Goal: Task Accomplishment & Management: Manage account settings

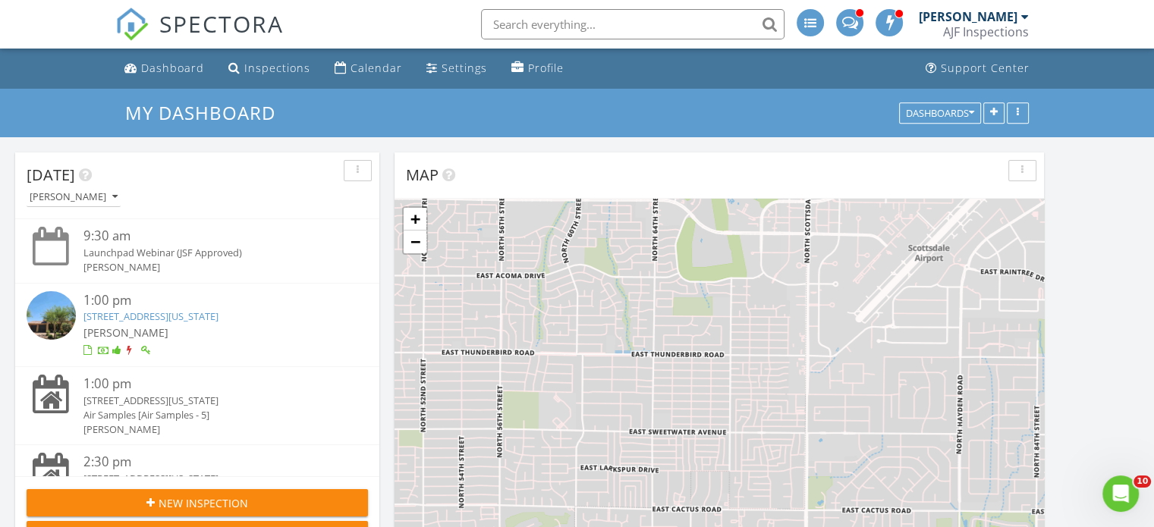
click at [215, 315] on link "18411 N 95th St , Scottsdale, Arizona 85255" at bounding box center [150, 317] width 135 height 14
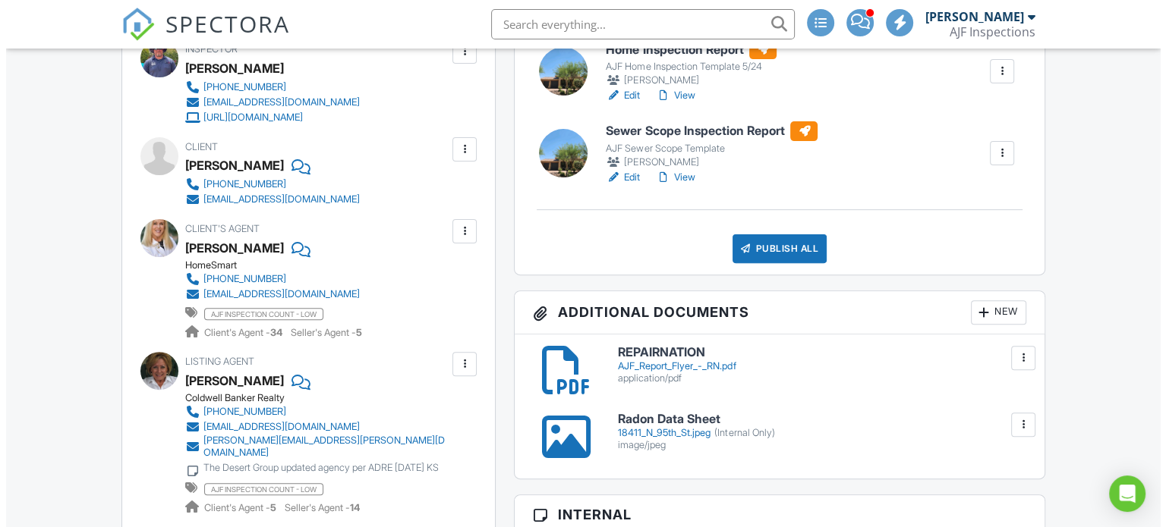
scroll to position [531, 0]
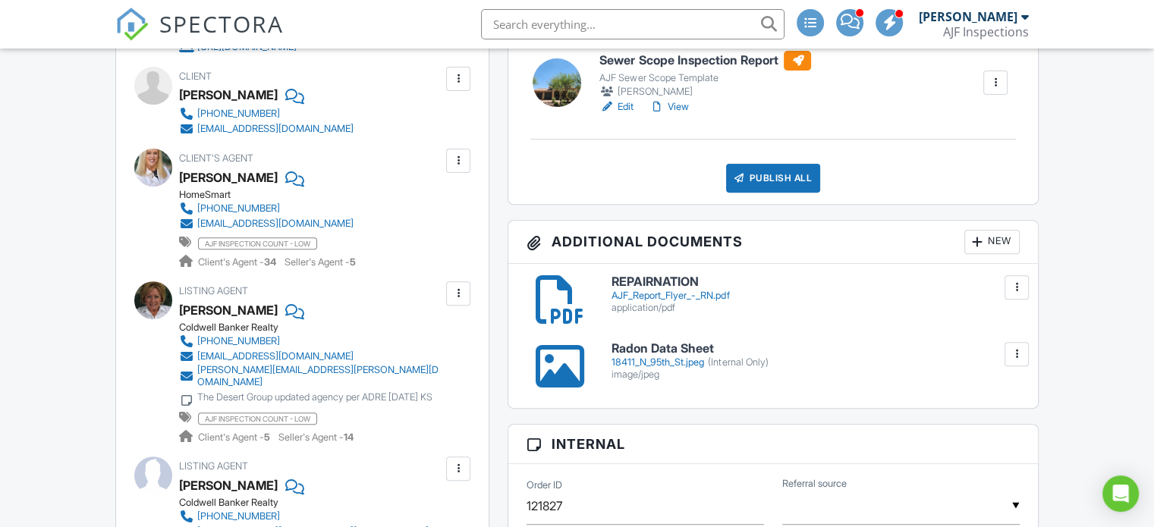
click at [997, 242] on div "New" at bounding box center [991, 242] width 55 height 24
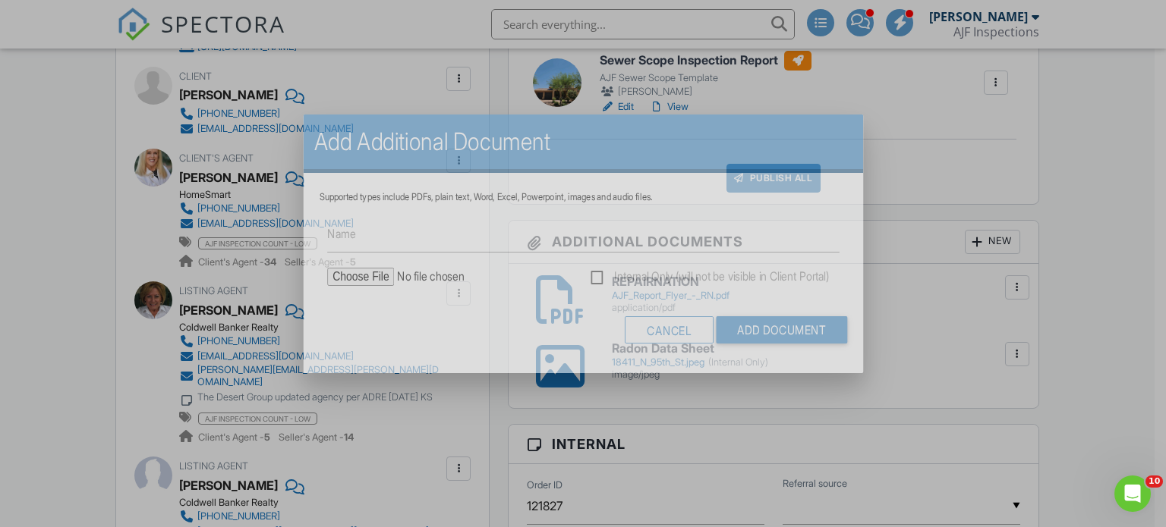
scroll to position [0, 0]
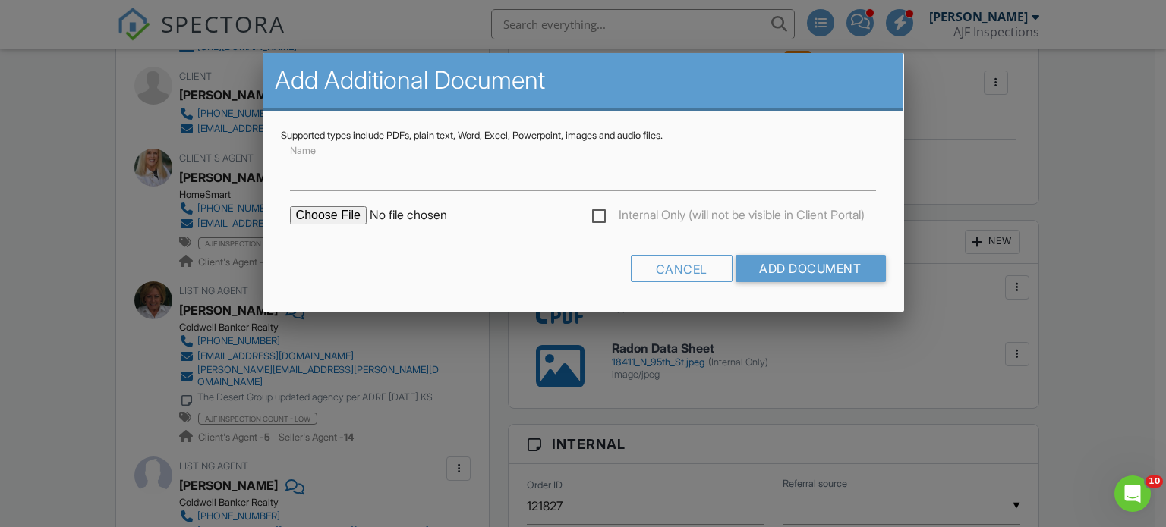
click at [592, 213] on label "Internal Only (will not be visible in Client Portal)" at bounding box center [728, 217] width 272 height 19
click at [592, 213] on input "Internal Only (will not be visible in Client Portal)" at bounding box center [597, 217] width 10 height 10
checkbox input "true"
click at [362, 184] on input "Name" at bounding box center [583, 172] width 587 height 37
type input "FedEx Receipt"
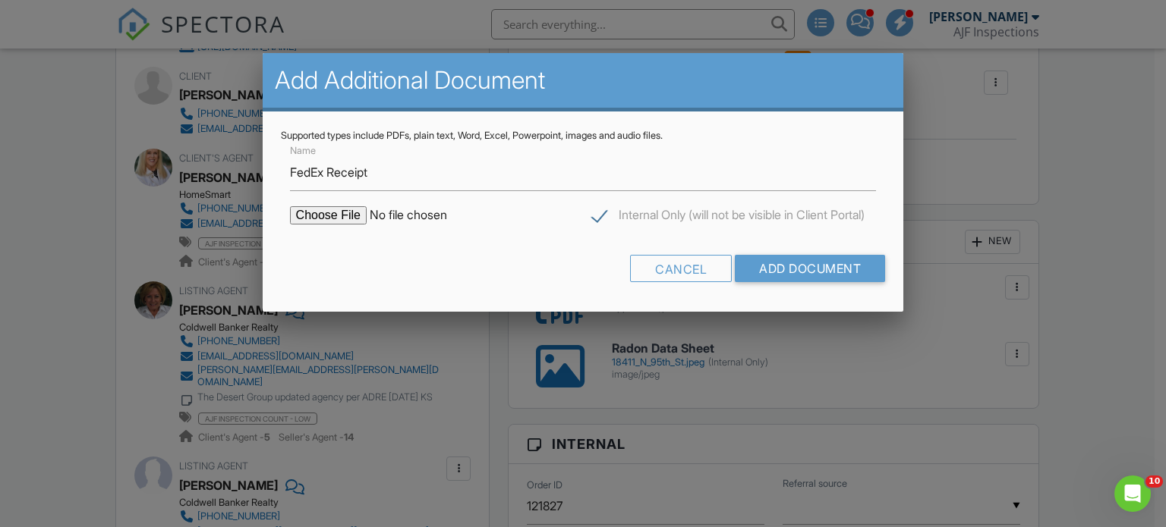
click at [337, 215] on input "file" at bounding box center [419, 215] width 258 height 18
type input "C:\fakepath\Screenshot_20250827_174709_Messages[1].jpg"
click at [804, 271] on input "Add Document" at bounding box center [810, 268] width 150 height 27
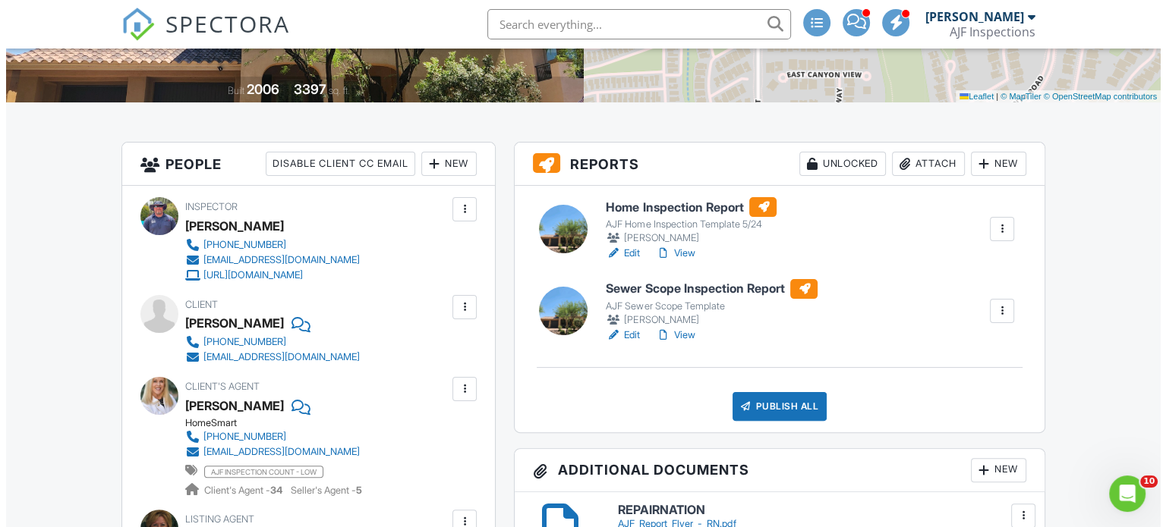
scroll to position [304, 0]
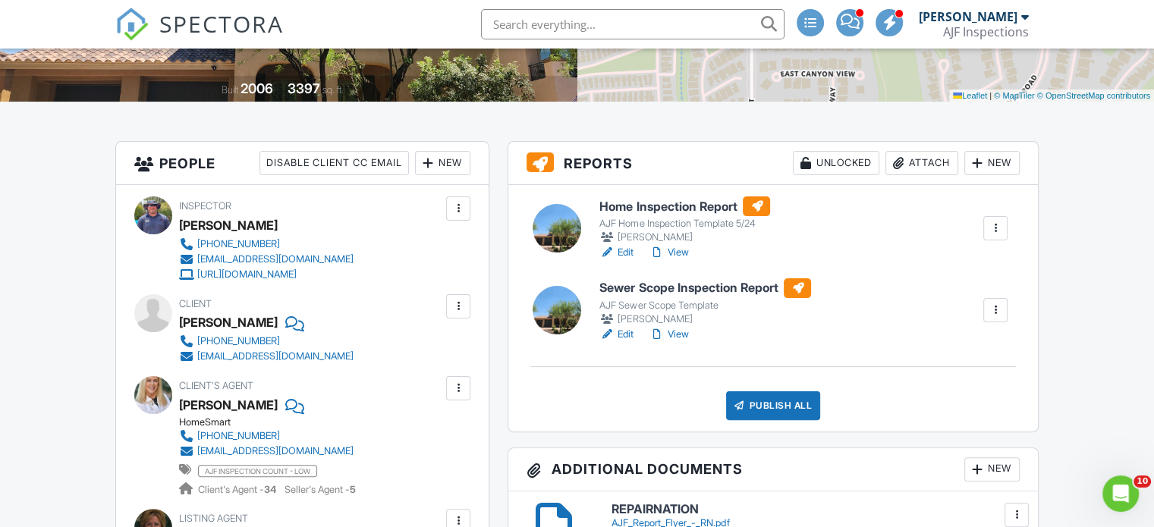
click at [930, 159] on div "Attach" at bounding box center [922, 163] width 73 height 24
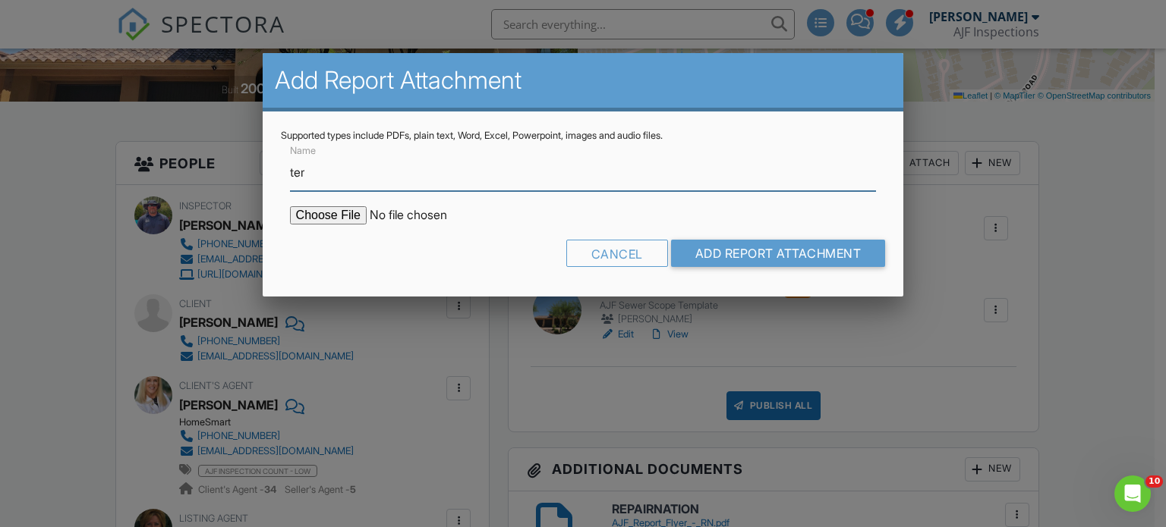
type input "Termite Report"
click at [322, 216] on input "file" at bounding box center [419, 215] width 258 height 18
type input "C:\fakepath\Sent_WDIIR Inspection YES Evid (25).pdf"
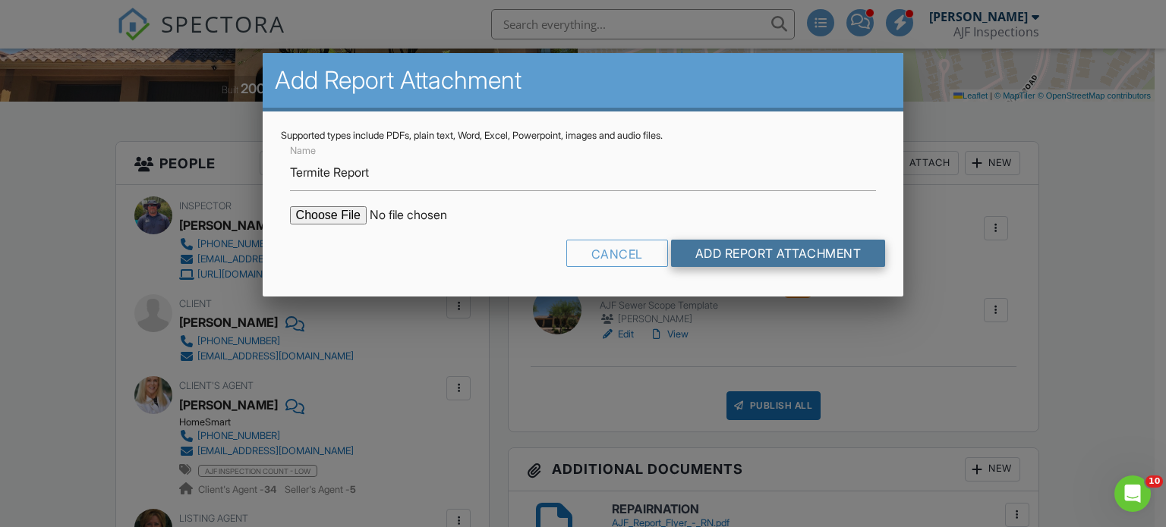
click at [780, 247] on input "Add Report Attachment" at bounding box center [778, 253] width 215 height 27
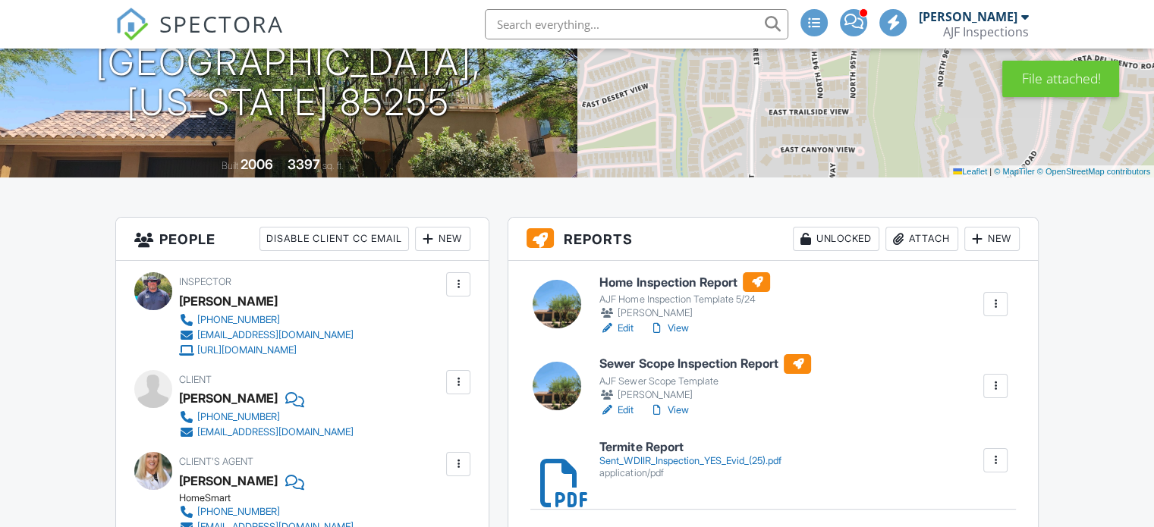
scroll to position [379, 0]
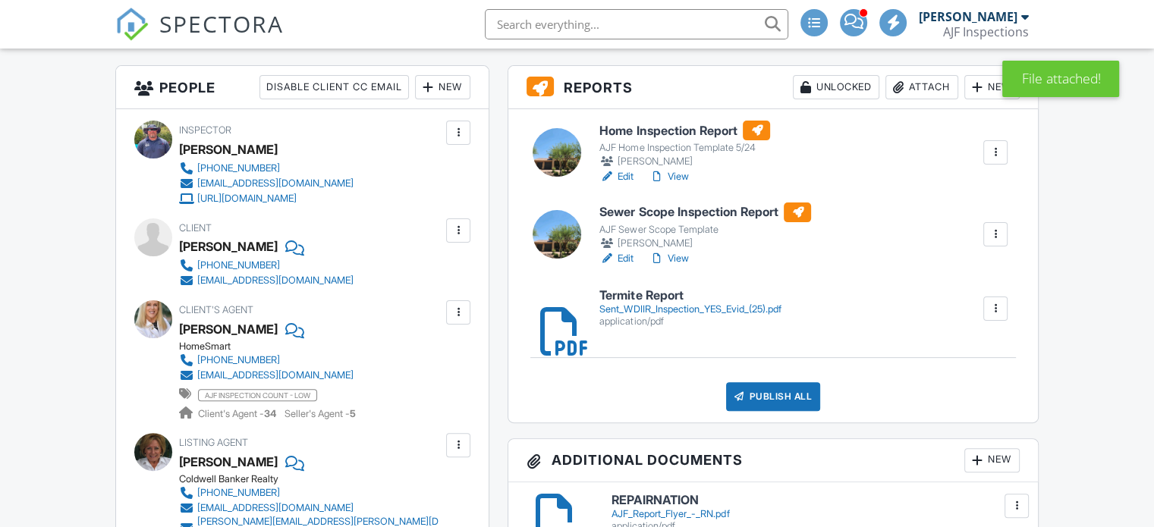
click at [679, 178] on link "View" at bounding box center [668, 176] width 39 height 15
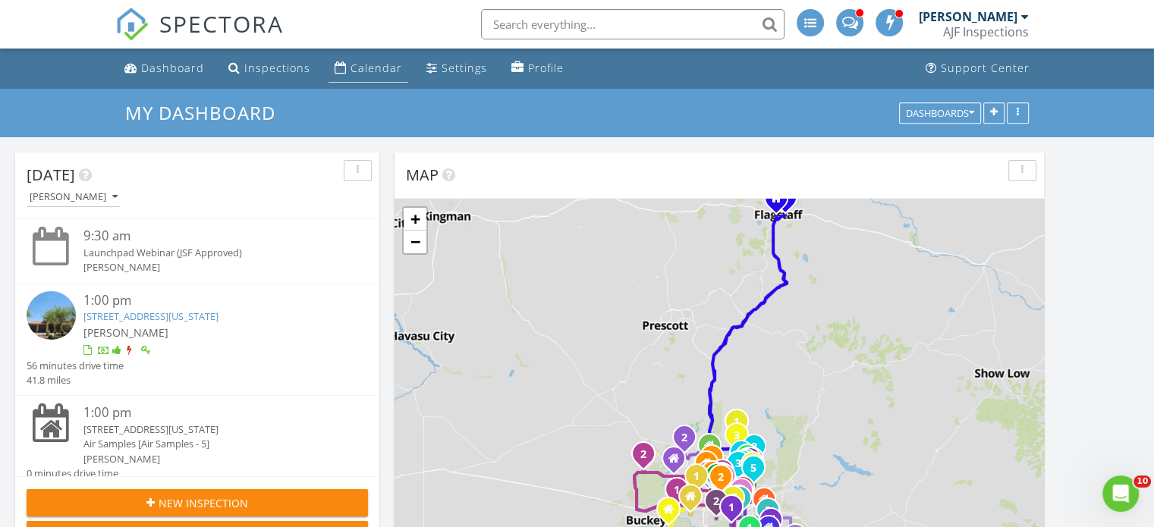
click at [362, 66] on div "Calendar" at bounding box center [377, 68] width 52 height 14
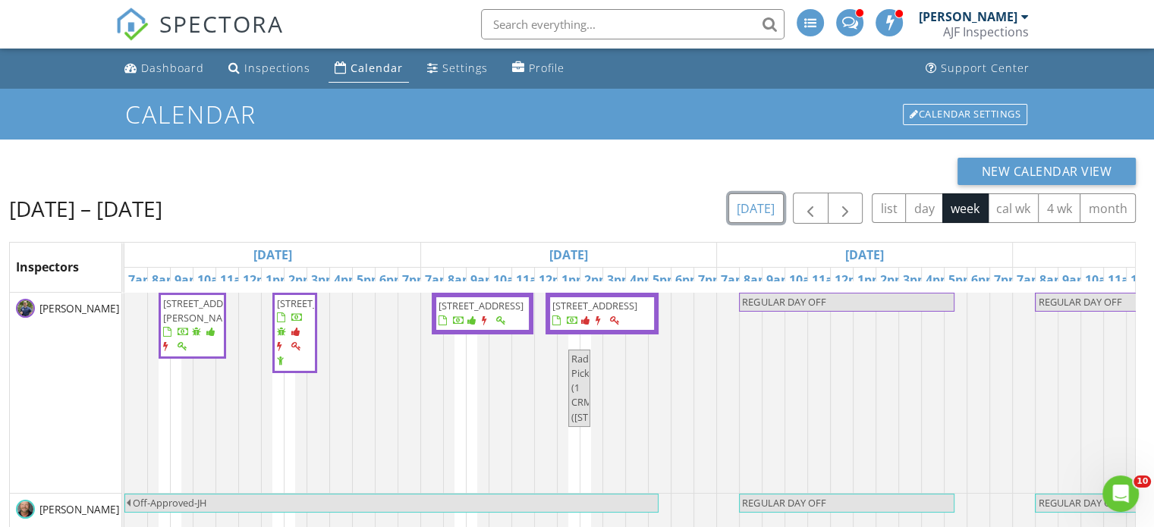
click at [759, 203] on button "today" at bounding box center [755, 208] width 55 height 30
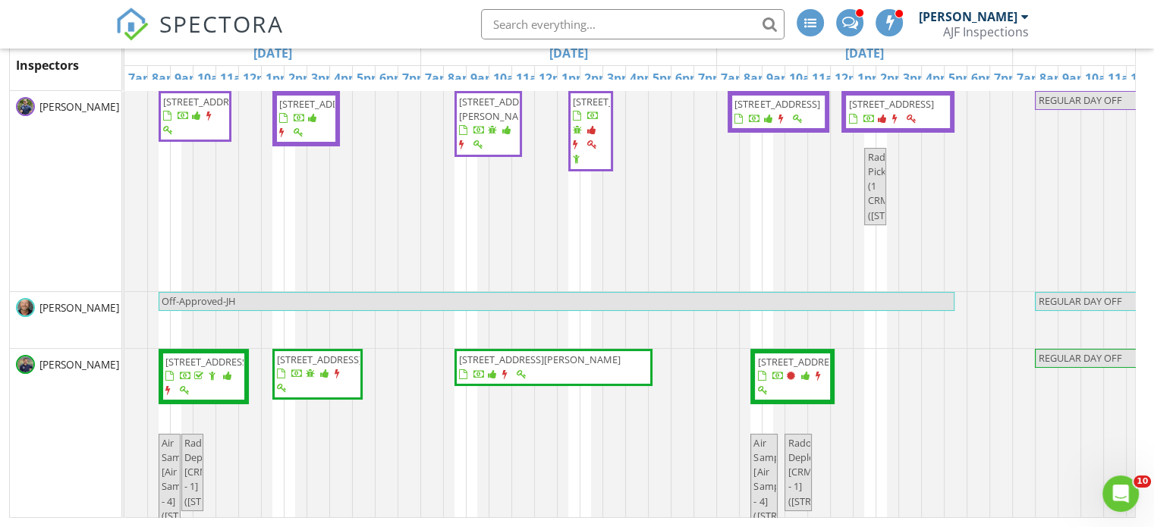
scroll to position [430, 0]
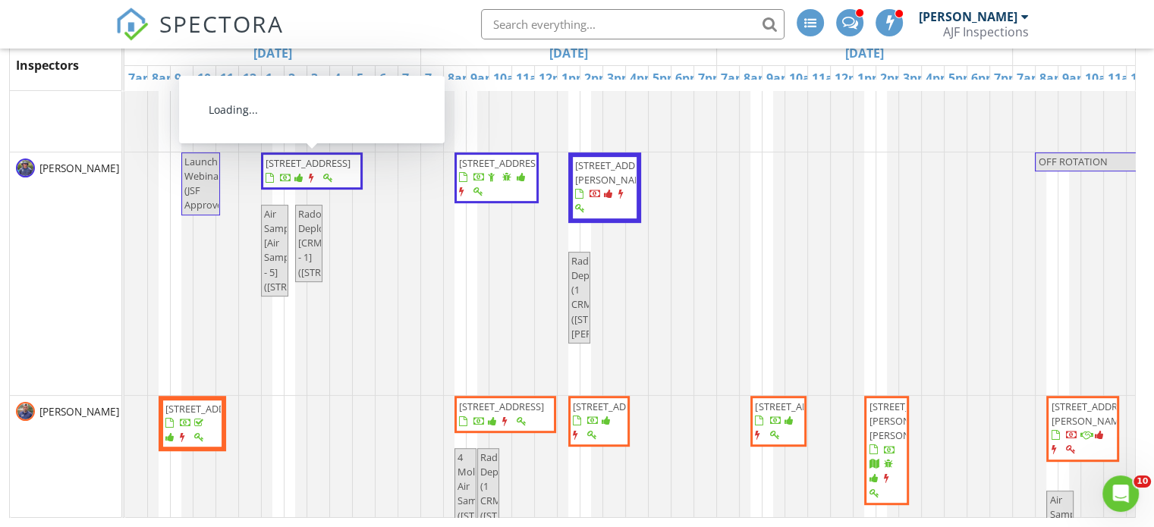
click at [335, 170] on span "18411 N 95th St , Scottsdale 85255" at bounding box center [308, 163] width 85 height 14
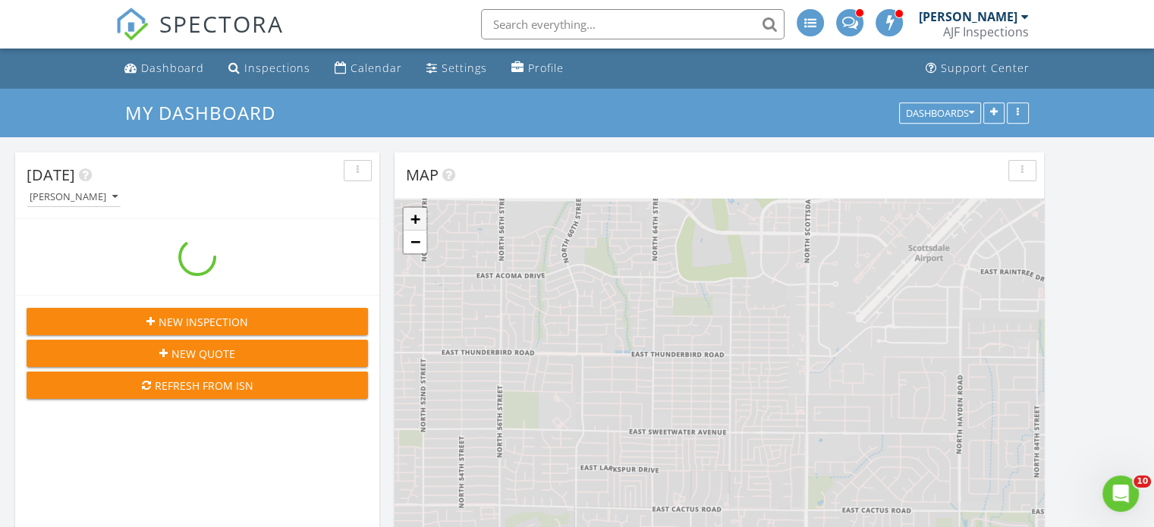
scroll to position [1708, 1178]
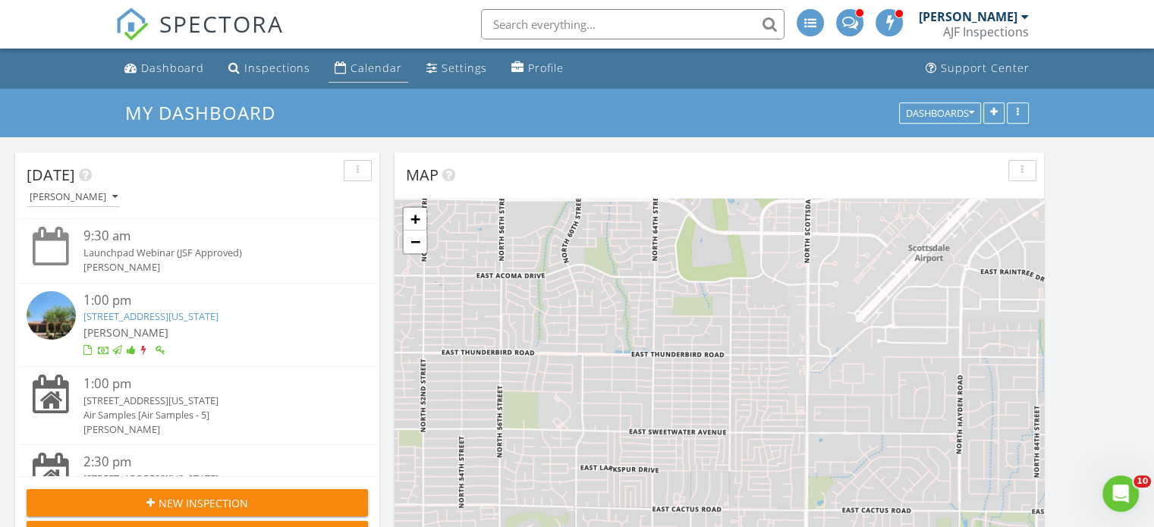
click at [372, 64] on div "Calendar" at bounding box center [377, 68] width 52 height 14
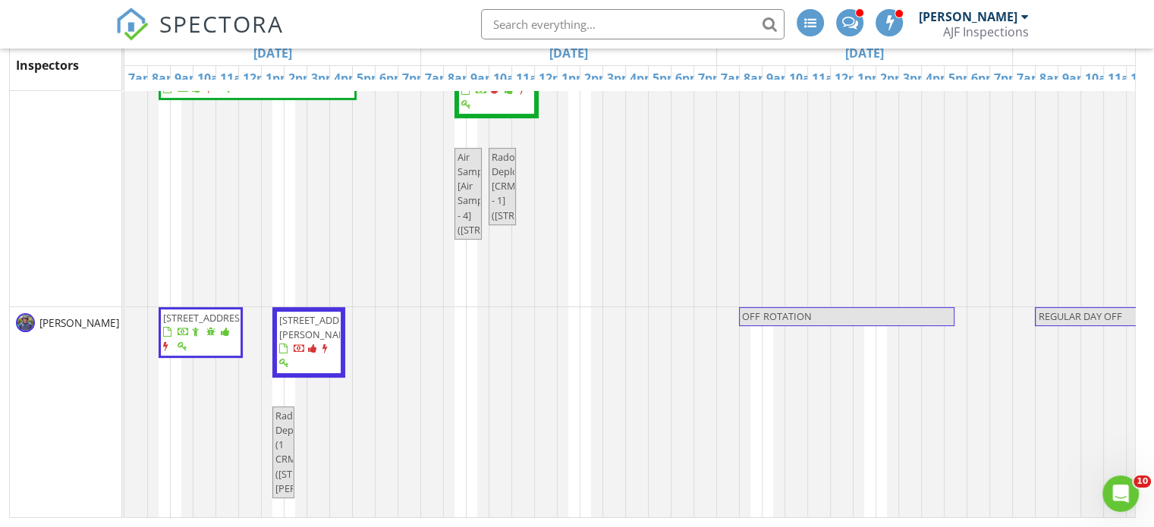
scroll to position [379, 0]
